Goal: Transaction & Acquisition: Purchase product/service

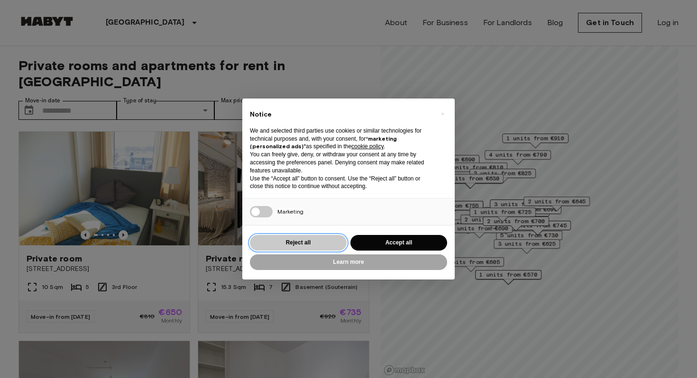
click at [286, 239] on button "Reject all" at bounding box center [298, 243] width 97 height 16
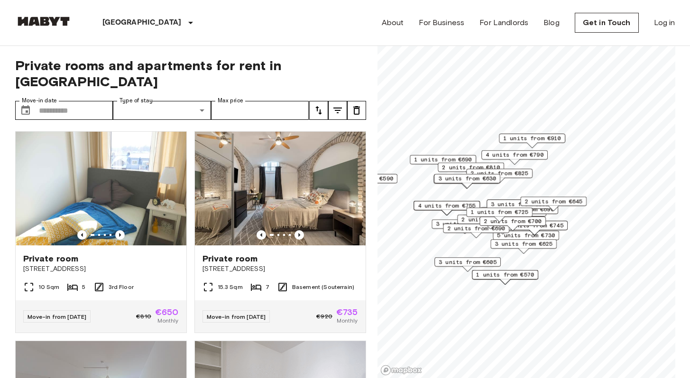
click at [338, 101] on button "tune" at bounding box center [337, 110] width 19 height 19
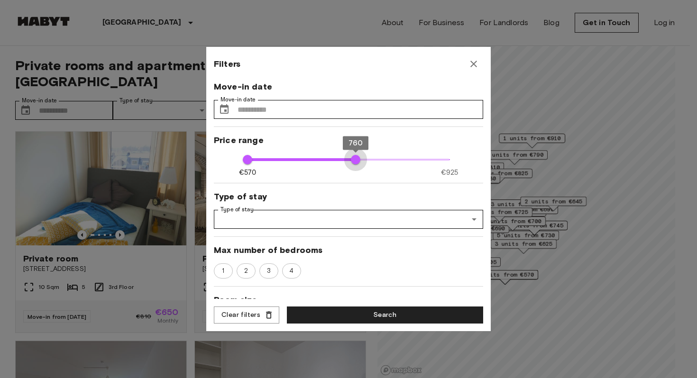
type input "***"
drag, startPoint x: 446, startPoint y: 166, endPoint x: 213, endPoint y: 169, distance: 233.7
click at [213, 169] on div "Filters Move-in date Move-in date ​ Move-in date Price range €570 €925 570 570 …" at bounding box center [348, 189] width 284 height 284
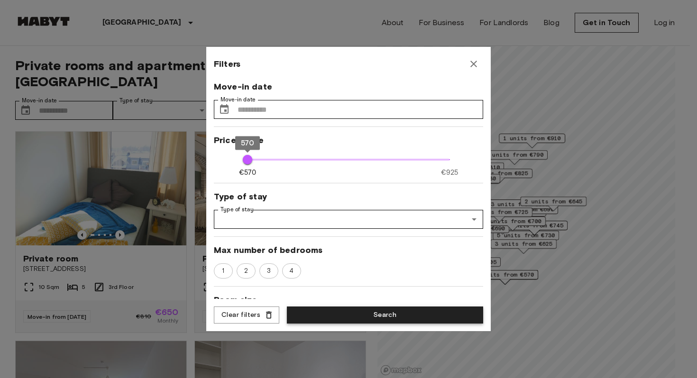
click at [318, 314] on button "Search" at bounding box center [385, 316] width 196 height 18
type input "***"
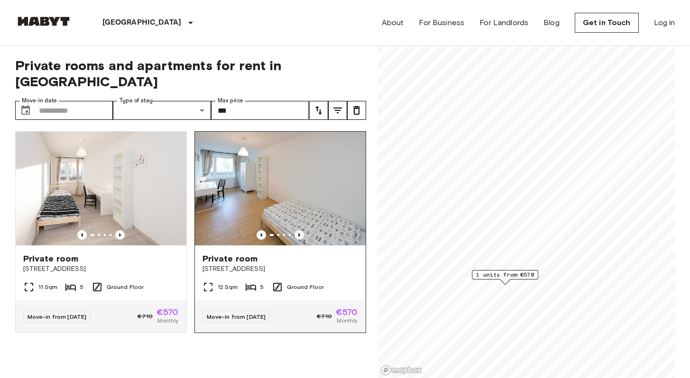
click at [297, 230] on icon "Previous image" at bounding box center [298, 234] width 9 height 9
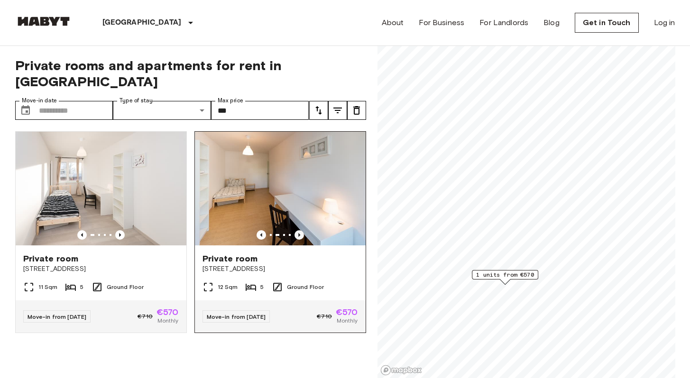
click at [297, 230] on icon "Previous image" at bounding box center [298, 234] width 9 height 9
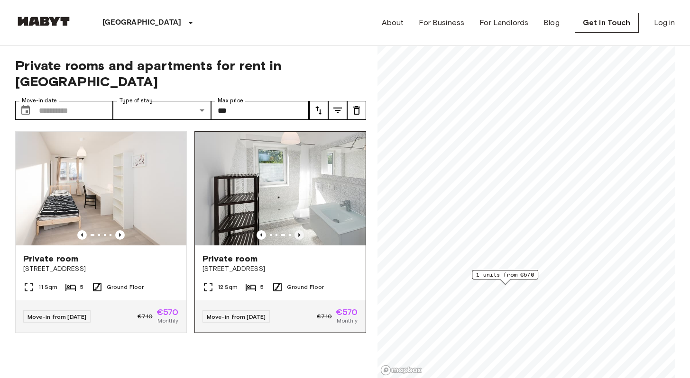
click at [297, 230] on icon "Previous image" at bounding box center [298, 234] width 9 height 9
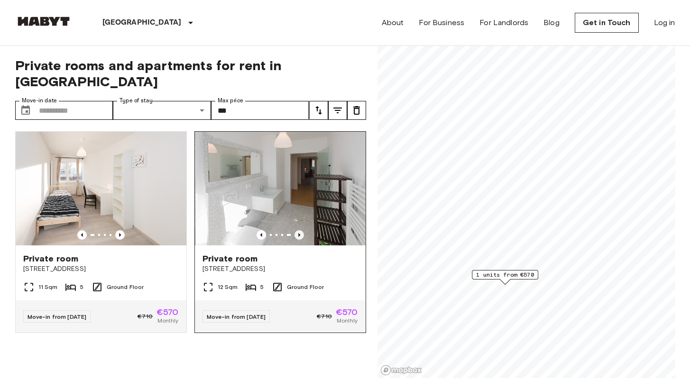
click at [297, 230] on icon "Previous image" at bounding box center [298, 234] width 9 height 9
